Goal: Transaction & Acquisition: Book appointment/travel/reservation

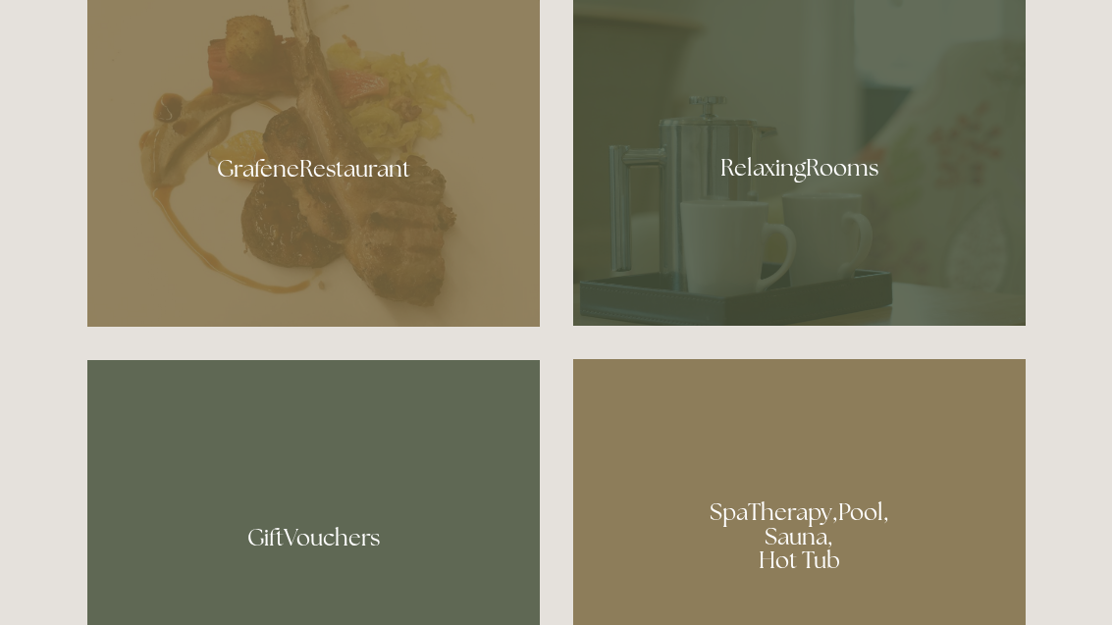
scroll to position [1239, 0]
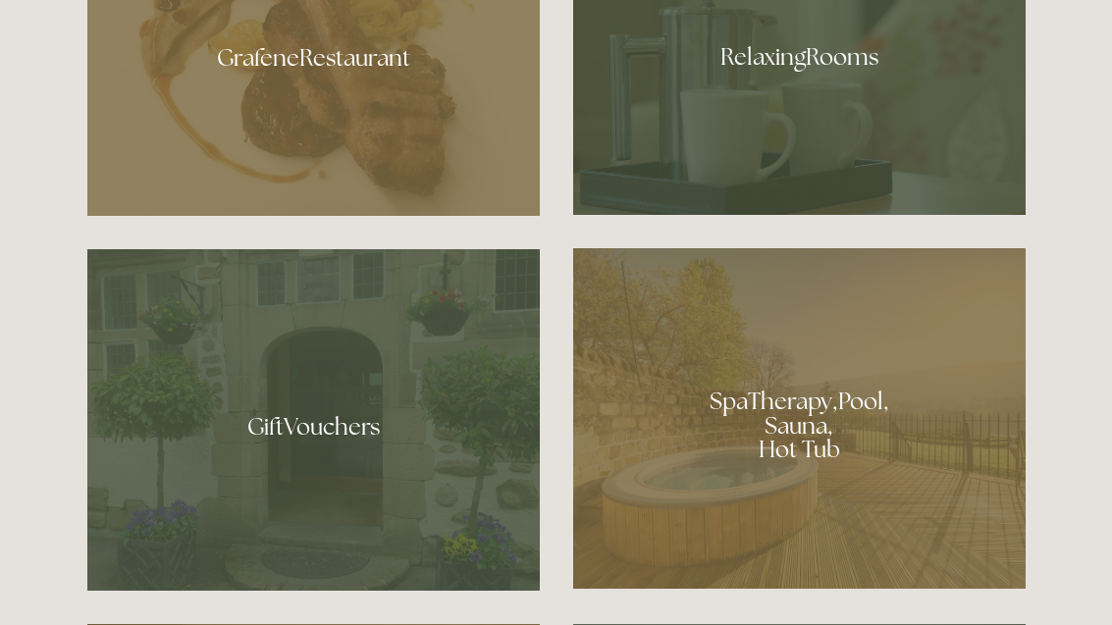
click at [918, 201] on div at bounding box center [799, 51] width 453 height 330
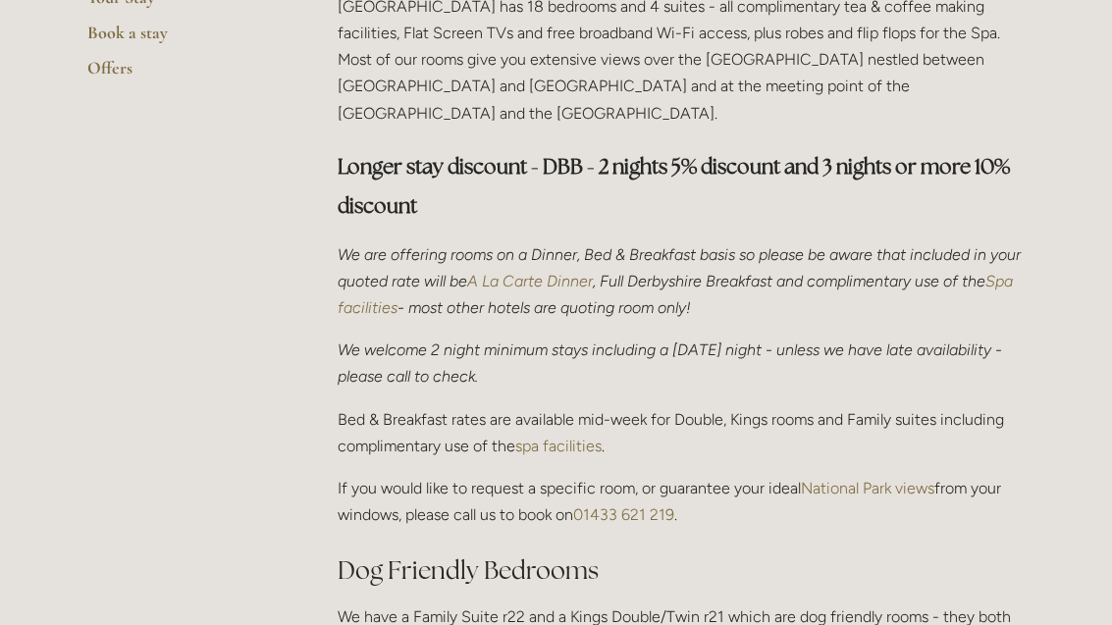
scroll to position [574, 0]
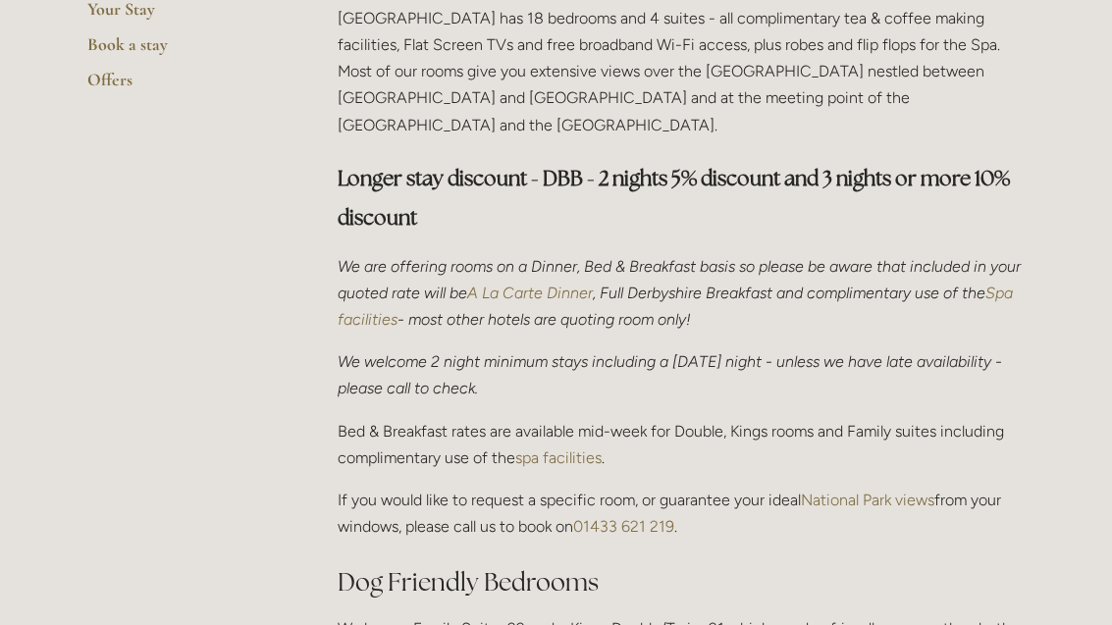
click at [593, 284] on em "A La Carte Dinner" at bounding box center [530, 293] width 126 height 19
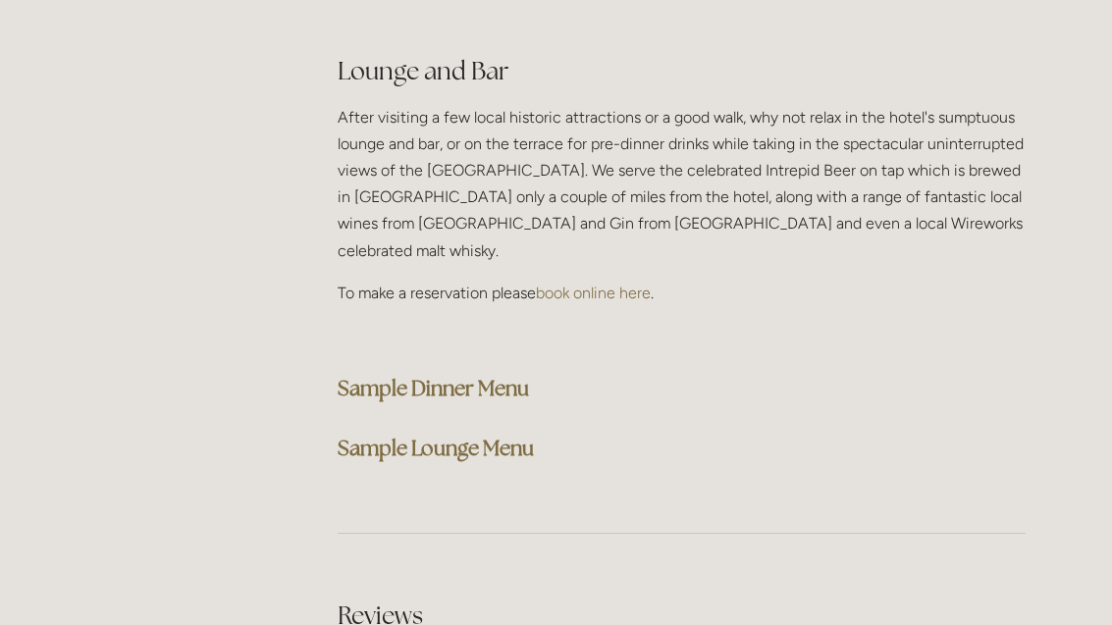
scroll to position [5077, 0]
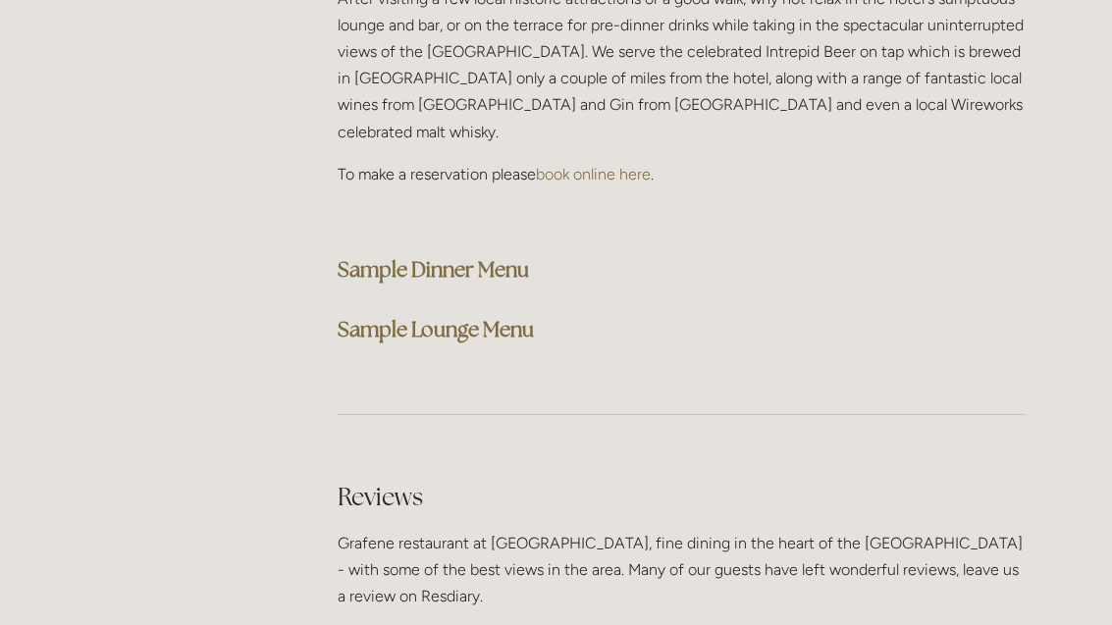
click at [510, 256] on strong "Sample Dinner Menu" at bounding box center [433, 269] width 191 height 27
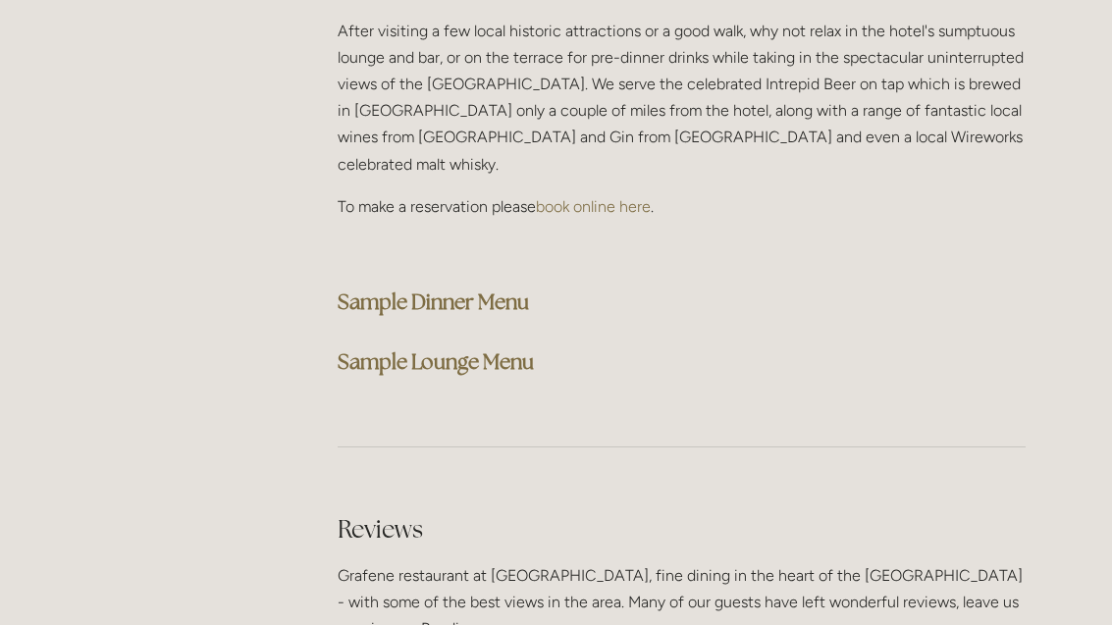
scroll to position [5030, 0]
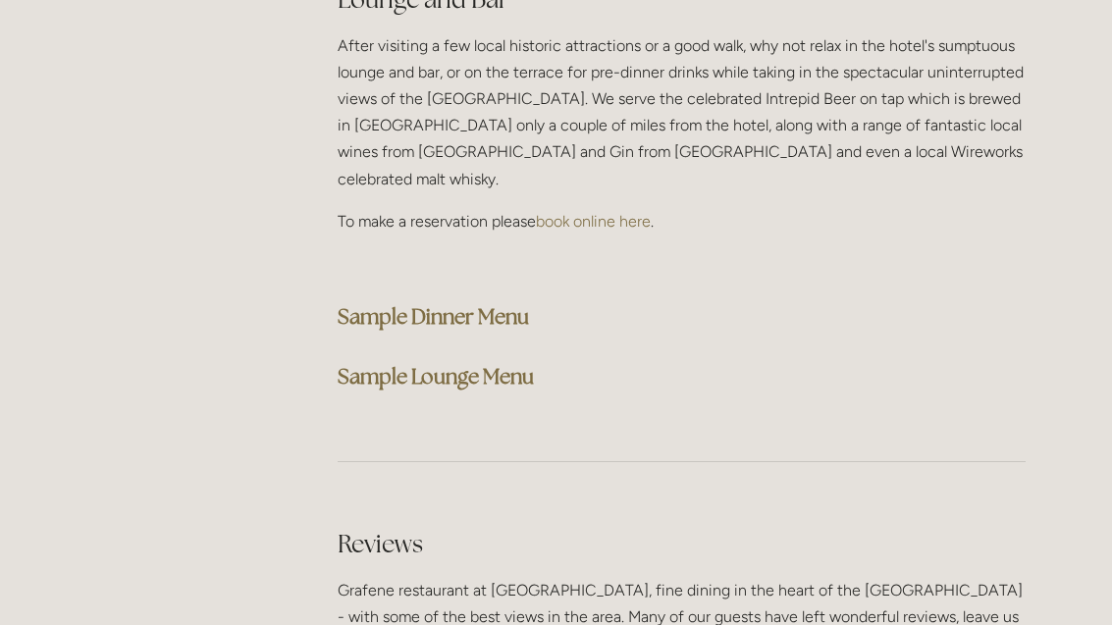
click at [516, 363] on strong "Sample Lounge Menu" at bounding box center [436, 376] width 196 height 27
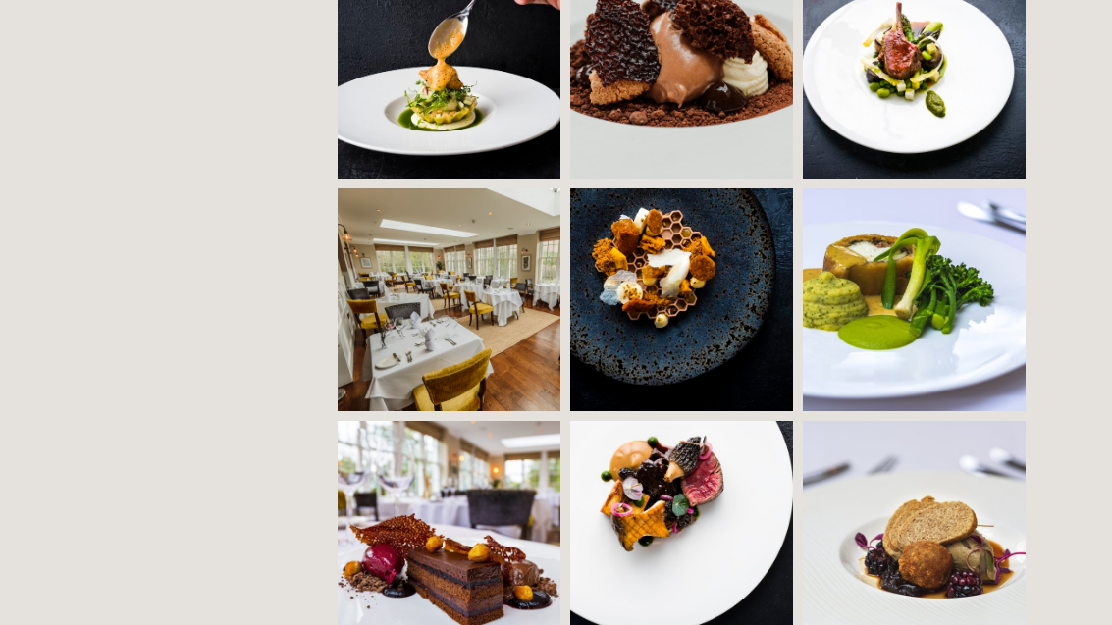
scroll to position [1635, 0]
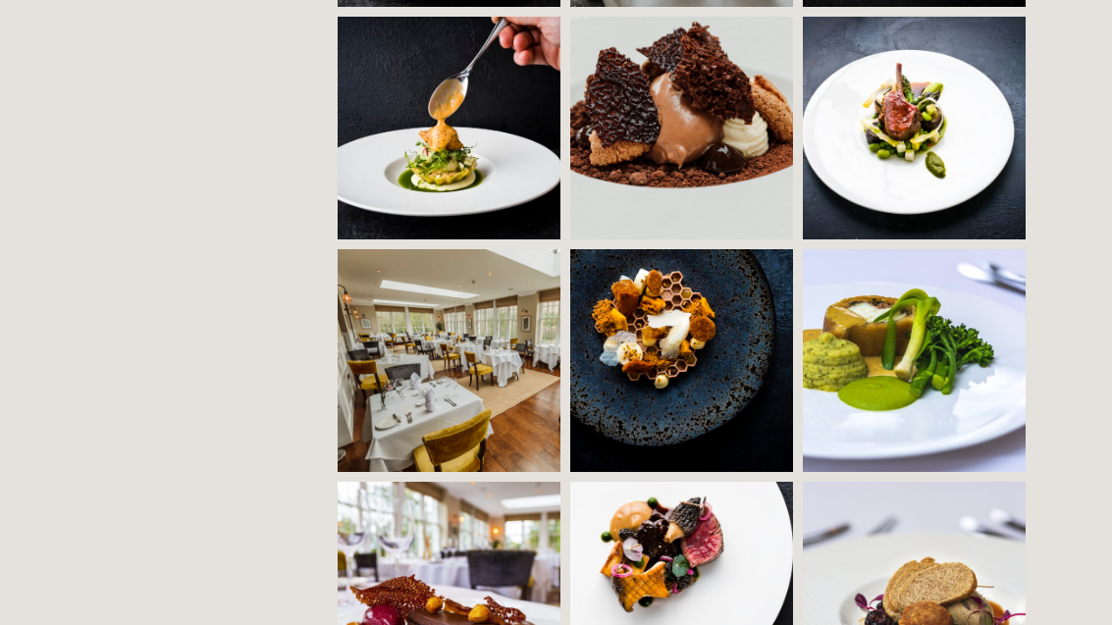
click at [701, 334] on img at bounding box center [725, 360] width 311 height 223
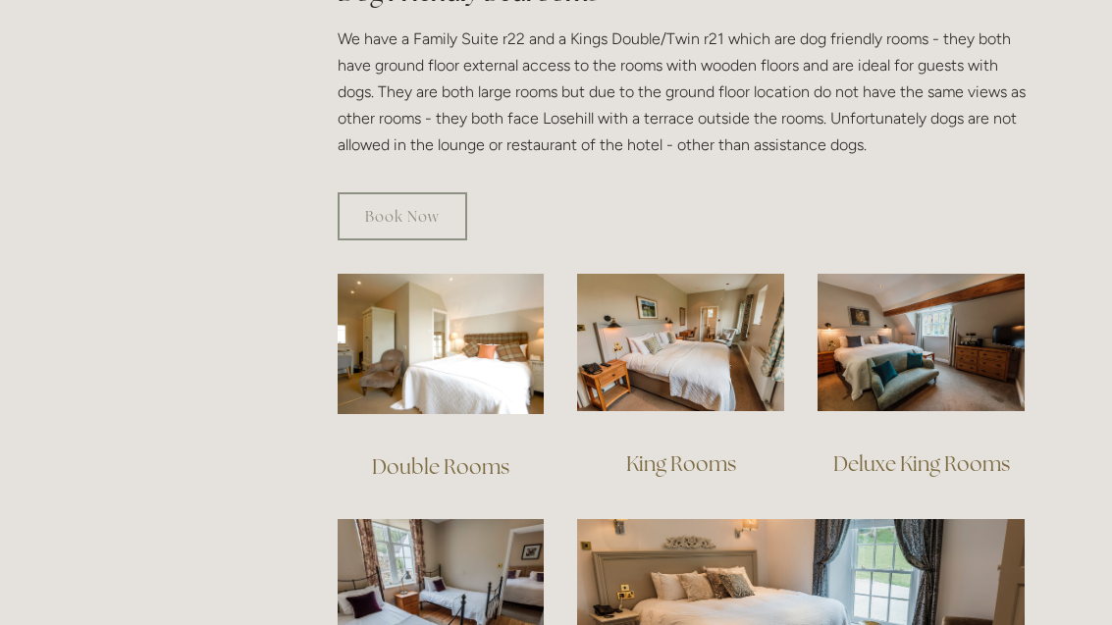
scroll to position [1171, 0]
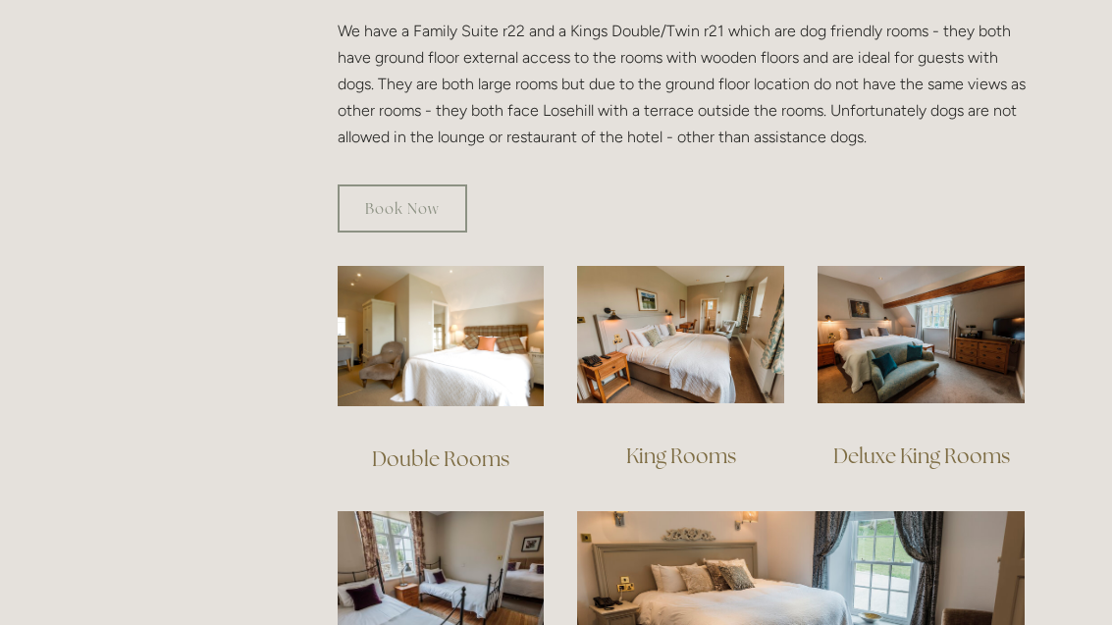
click at [459, 294] on img at bounding box center [441, 336] width 207 height 140
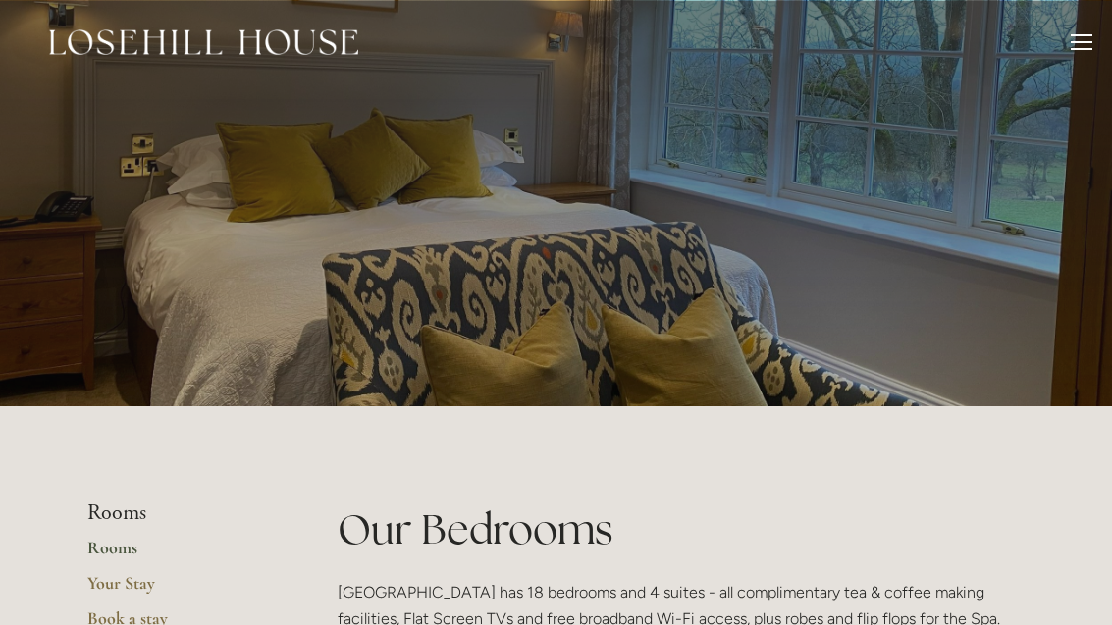
scroll to position [1235, 0]
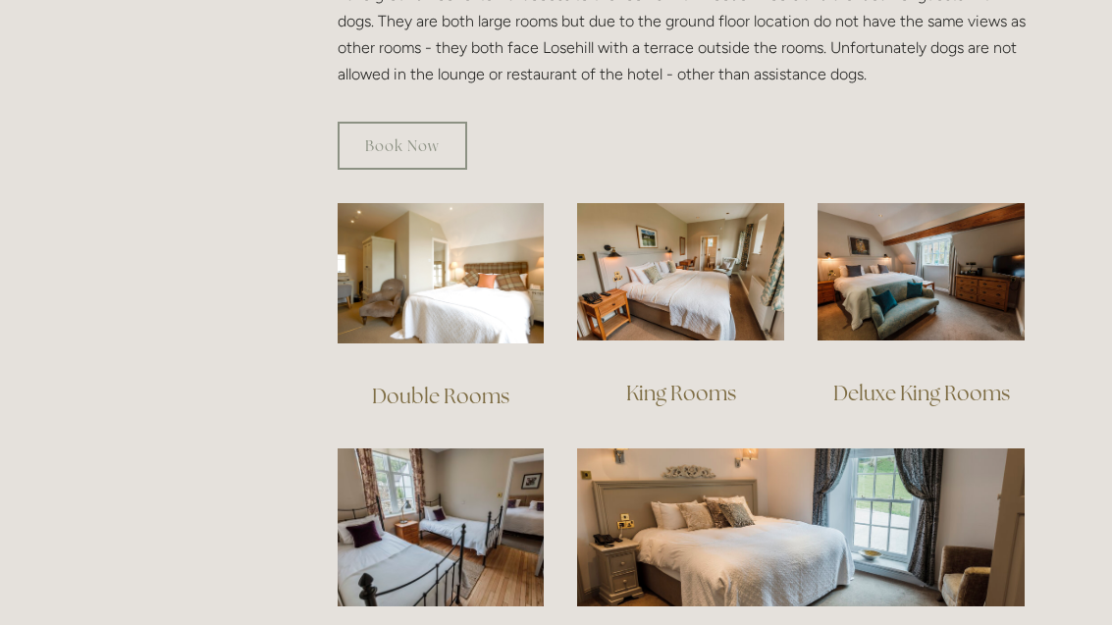
click at [735, 248] on img at bounding box center [680, 272] width 207 height 138
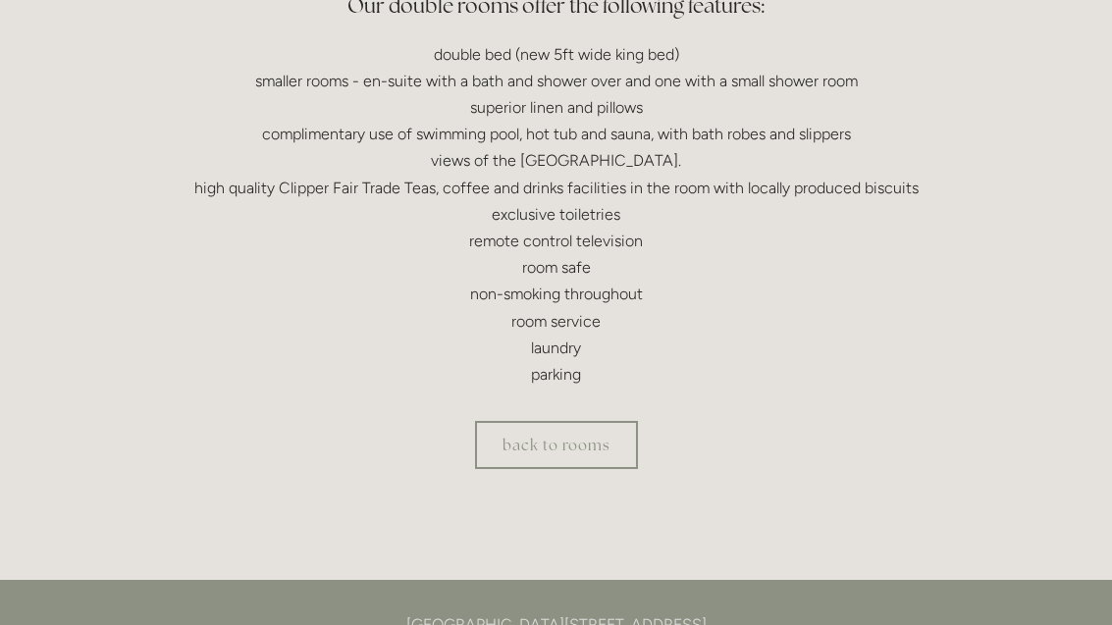
scroll to position [437, 0]
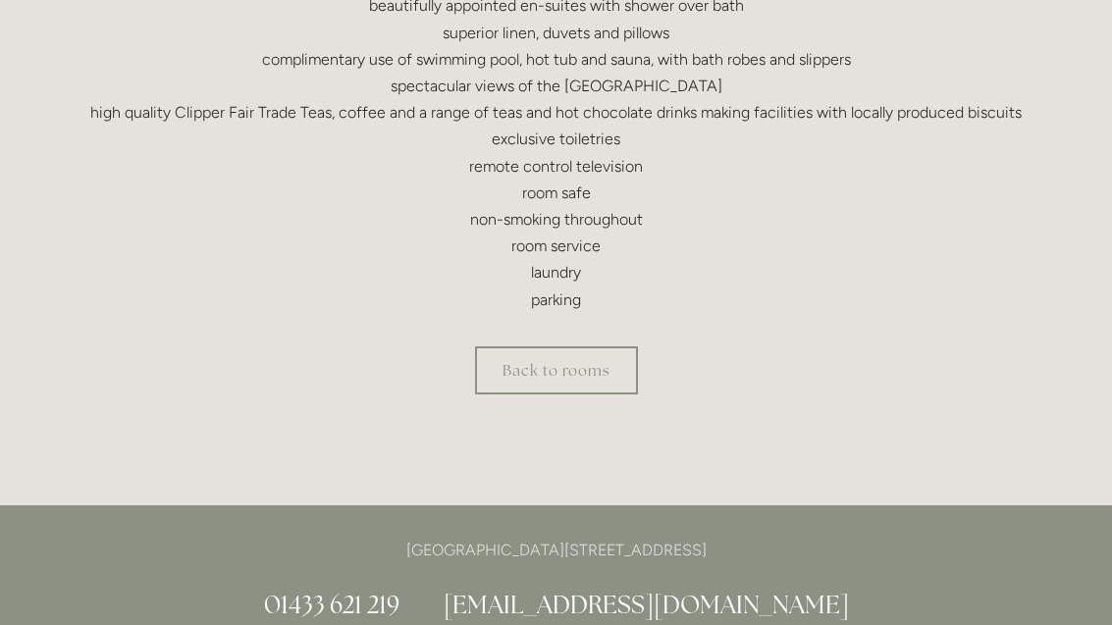
scroll to position [937, 0]
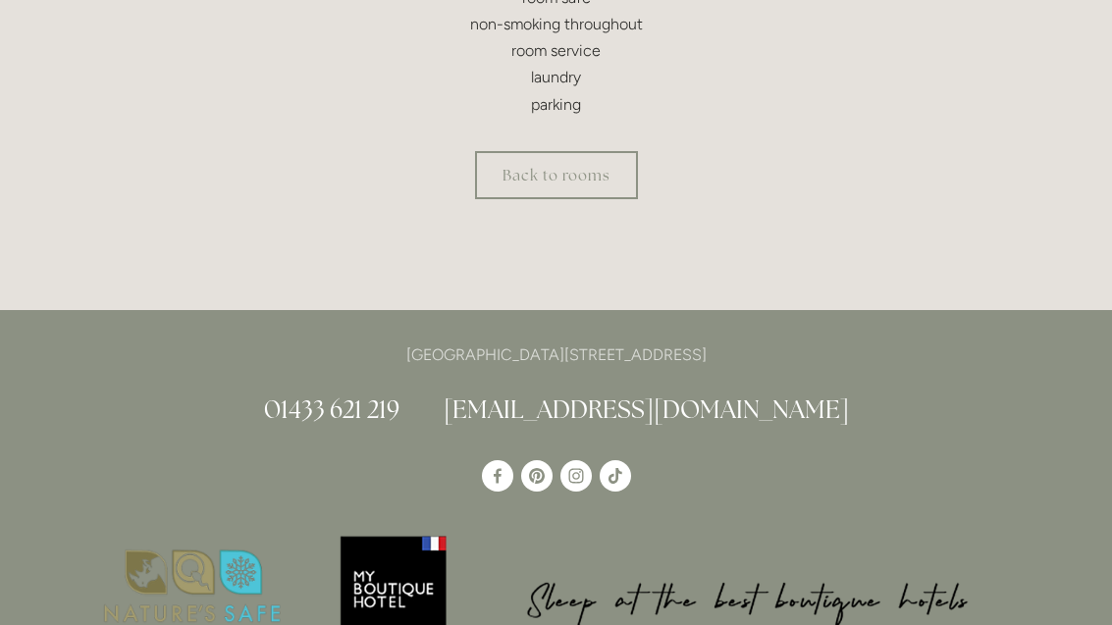
click at [562, 199] on link "Back to rooms" at bounding box center [556, 175] width 163 height 48
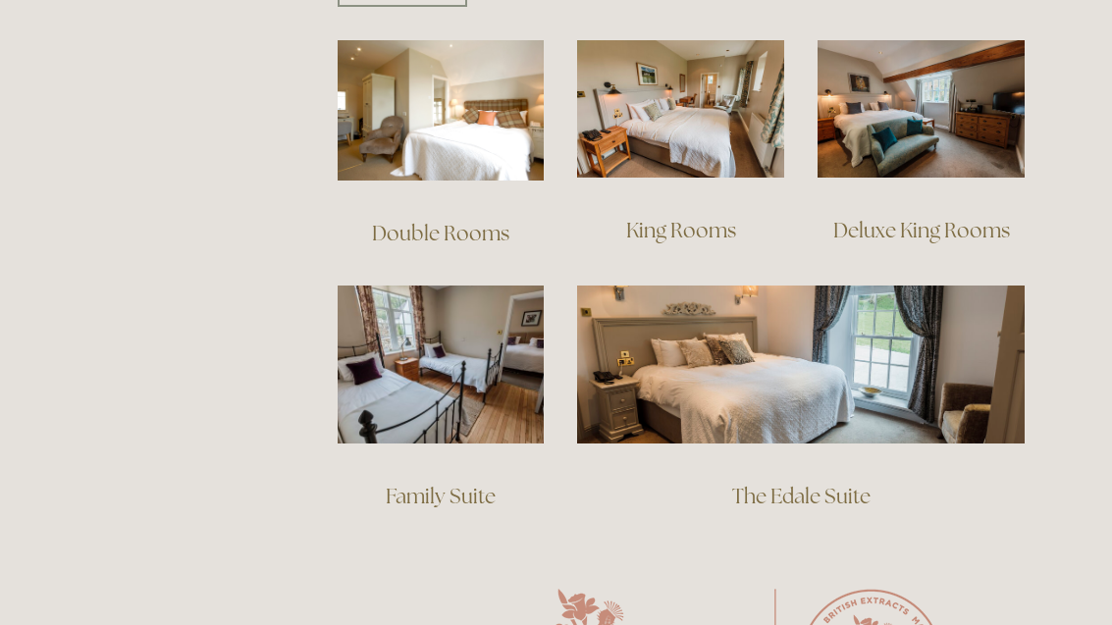
scroll to position [1399, 0]
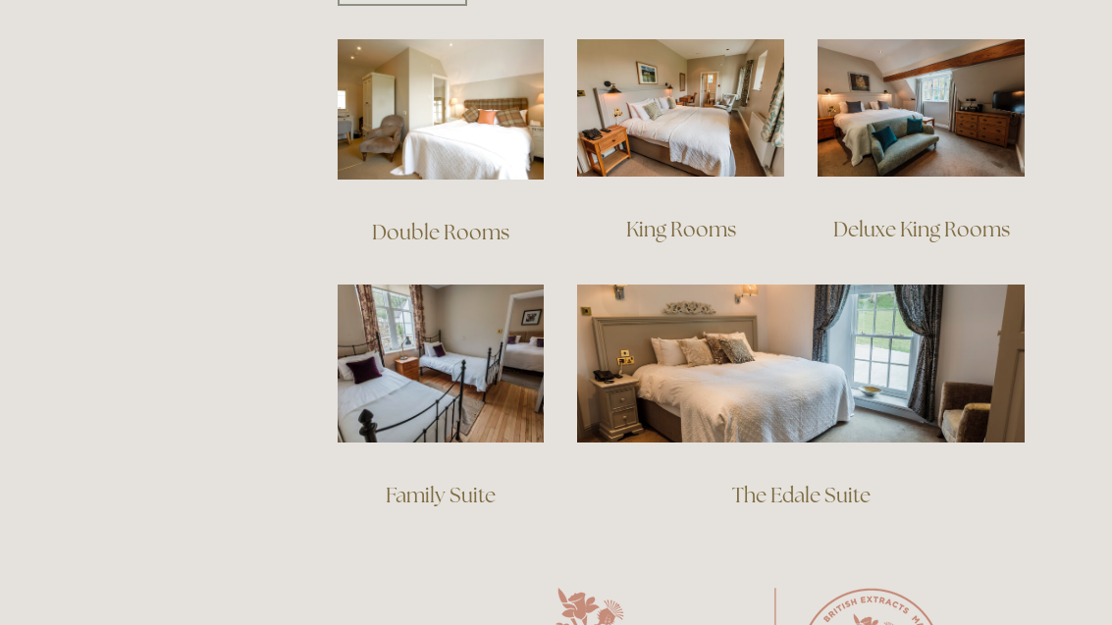
click at [973, 97] on img at bounding box center [921, 108] width 207 height 138
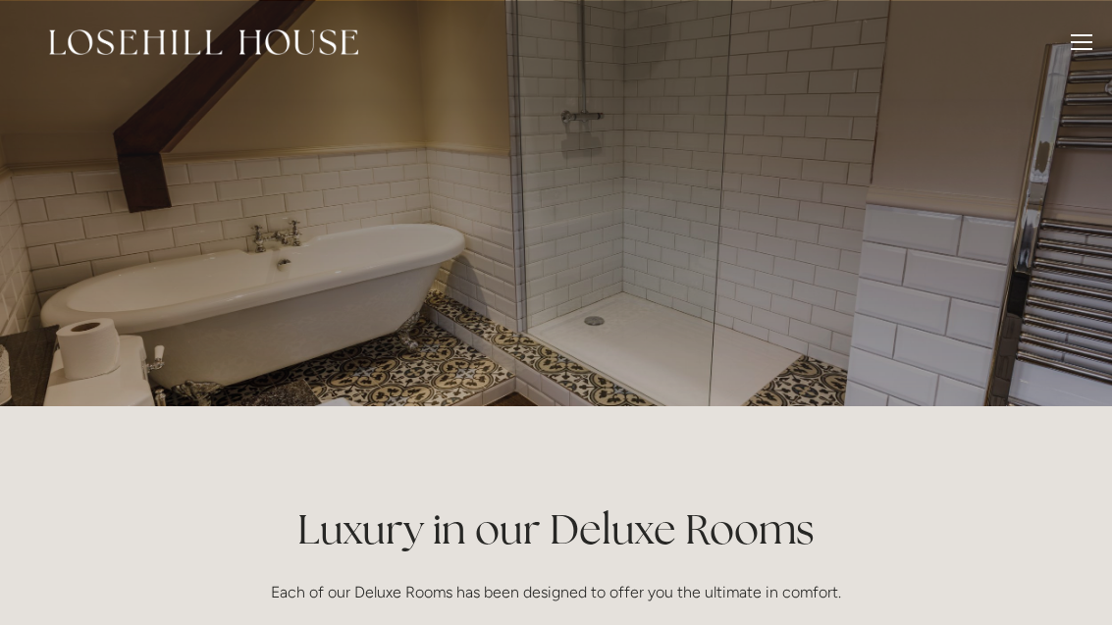
click at [1065, 32] on div "Rooms Rooms Your Stay Book a stay Offers Spa About" at bounding box center [556, 42] width 1073 height 84
click at [1075, 37] on div at bounding box center [1082, 45] width 22 height 22
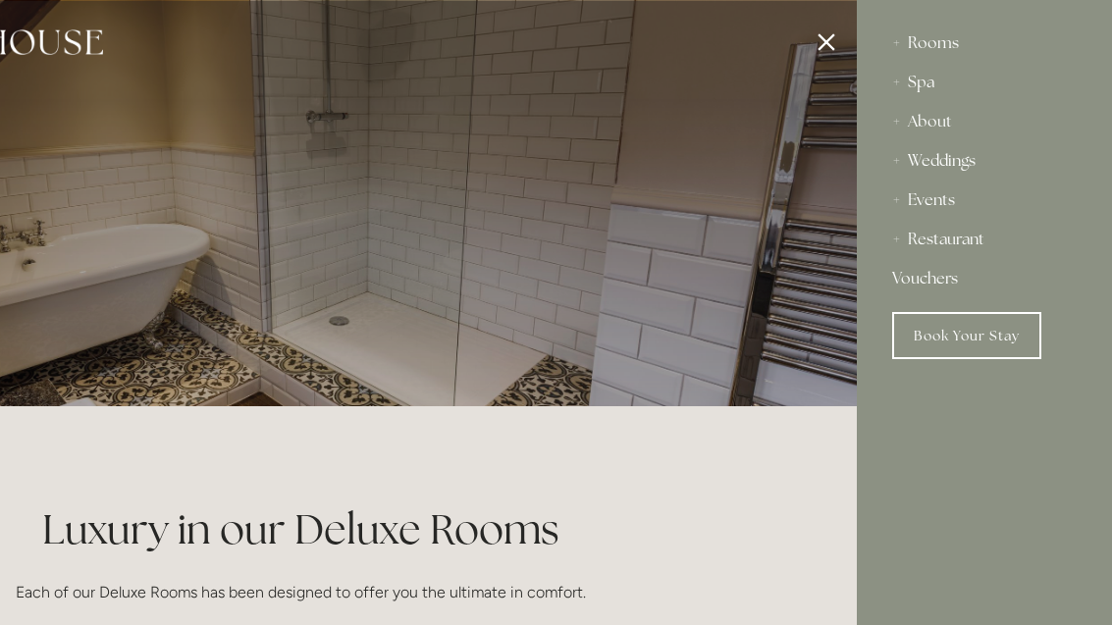
click at [1004, 338] on link "Book Your Stay" at bounding box center [966, 335] width 149 height 47
